Goal: Find specific page/section: Find specific page/section

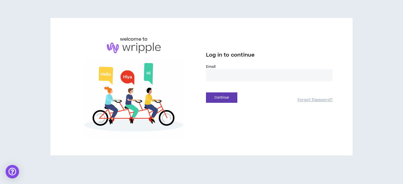
click at [219, 77] on input "email" at bounding box center [269, 75] width 127 height 12
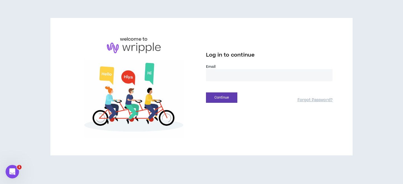
type input "**********"
click at [226, 96] on button "Continue" at bounding box center [221, 97] width 31 height 10
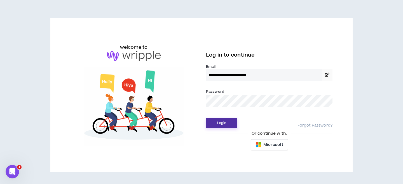
click at [218, 121] on button "Login" at bounding box center [221, 123] width 31 height 10
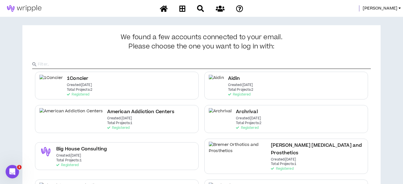
click at [392, 8] on span "[PERSON_NAME]" at bounding box center [380, 8] width 35 height 6
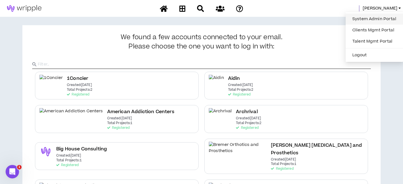
click at [371, 21] on link "System Admin Portal" at bounding box center [374, 19] width 51 height 8
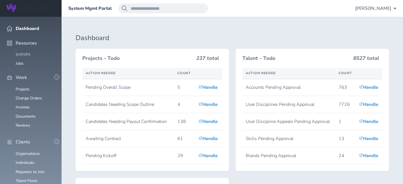
scroll to position [40, 0]
click at [19, 151] on link "Organizations" at bounding box center [28, 153] width 24 height 5
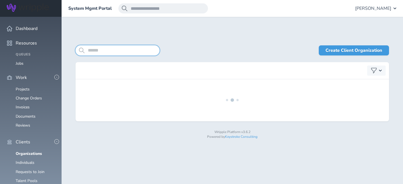
click at [95, 51] on input "search" at bounding box center [118, 50] width 84 height 10
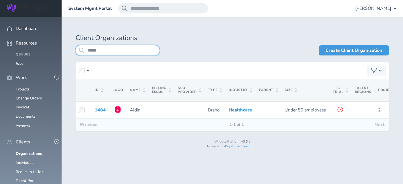
type input "*****"
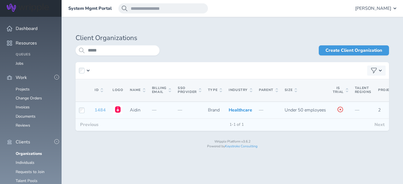
click at [98, 113] on link "1484" at bounding box center [100, 110] width 11 height 6
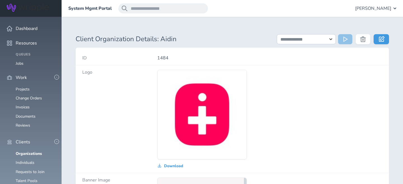
click at [225, 37] on h1 "Client Organization Details: Aidin" at bounding box center [173, 39] width 195 height 8
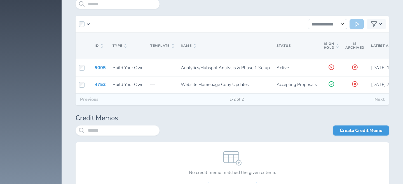
scroll to position [1472, 0]
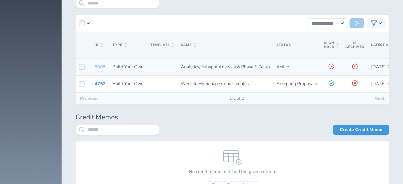
click at [101, 64] on link "5005" at bounding box center [100, 67] width 11 height 6
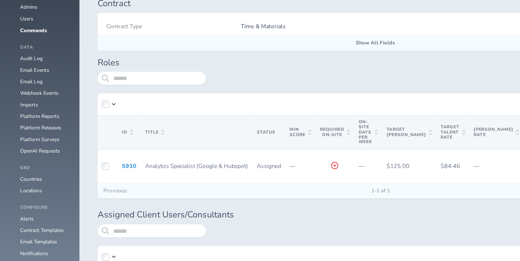
scroll to position [40, 0]
